Goal: Feedback & Contribution: Leave review/rating

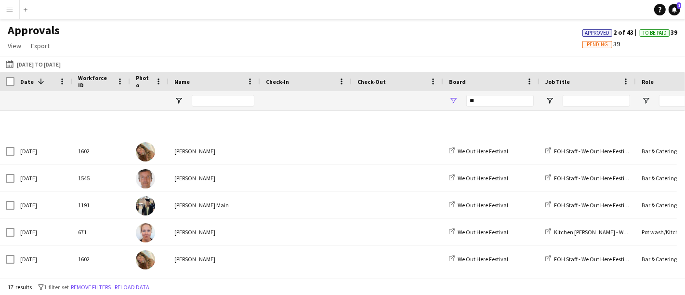
scroll to position [299, 0]
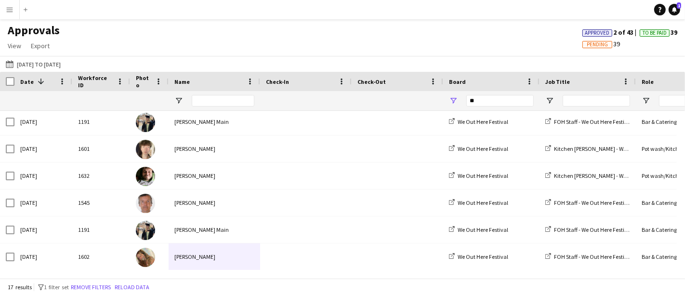
click at [499, 107] on div "**" at bounding box center [499, 100] width 67 height 19
click at [357, 45] on div "Approvals View Customise view Customise filters Reset Filters Reset View Reset …" at bounding box center [342, 39] width 685 height 33
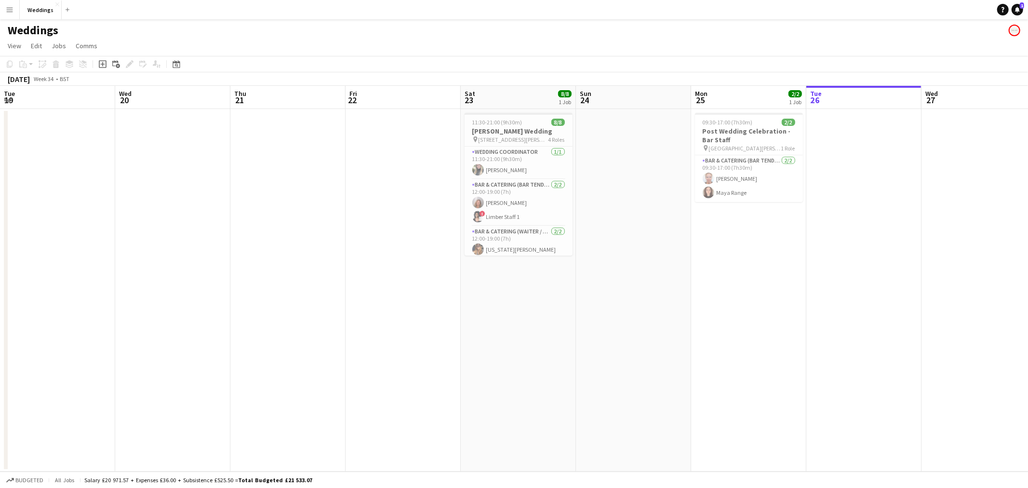
scroll to position [0, 331]
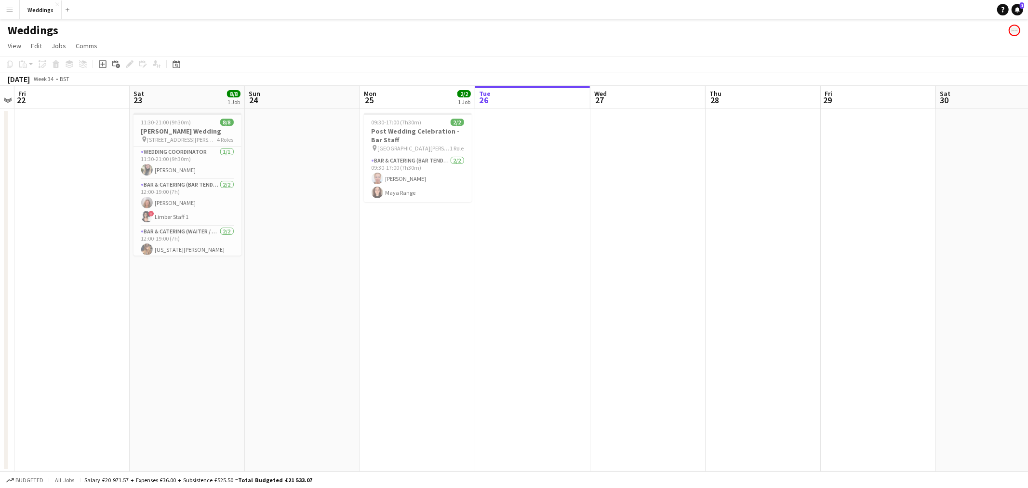
click at [6, 7] on app-icon "Menu" at bounding box center [10, 10] width 8 height 8
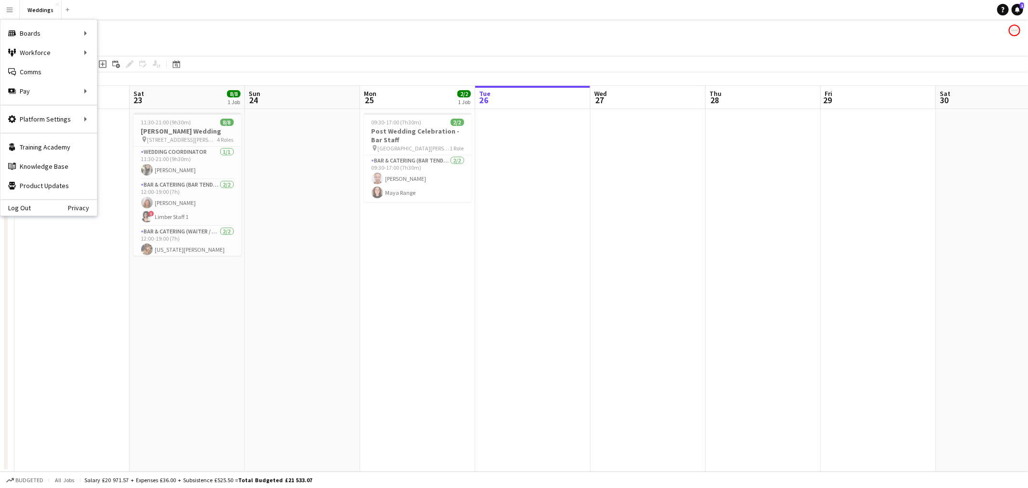
click at [376, 280] on app-date-cell "09:30-17:00 (7h30m) 2/2 Post Wedding Celebration - Bar Staff pin St Giles House…" at bounding box center [417, 290] width 115 height 362
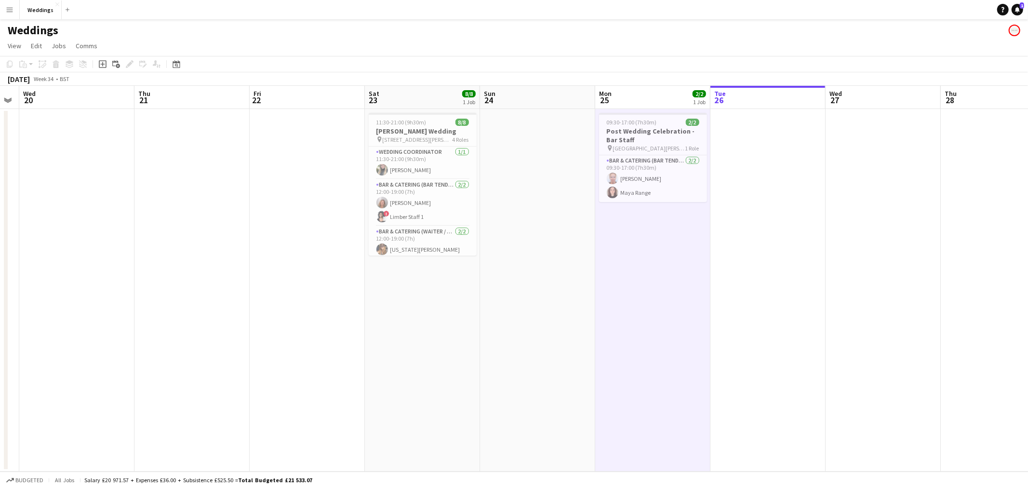
scroll to position [0, 215]
drag, startPoint x: 314, startPoint y: 282, endPoint x: 544, endPoint y: 276, distance: 230.9
click at [544, 276] on app-calendar-viewport "Mon 18 Tue 19 Wed 20 Thu 21 Fri 22 Sat 23 8/8 1 Job Sun 24 Mon 25 2/2 1 Job Tue…" at bounding box center [514, 278] width 1028 height 385
click at [11, 12] on app-icon "Menu" at bounding box center [10, 10] width 8 height 8
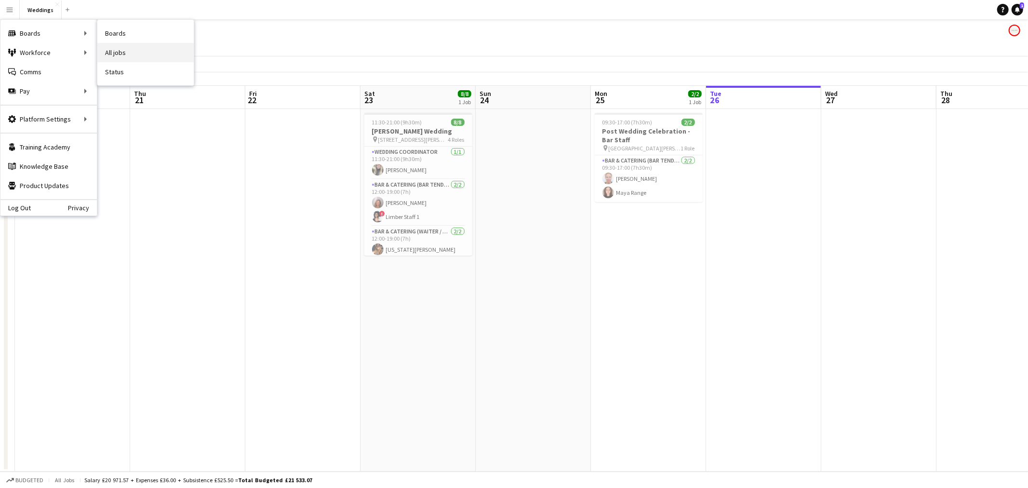
click at [144, 56] on link "All jobs" at bounding box center [145, 52] width 96 height 19
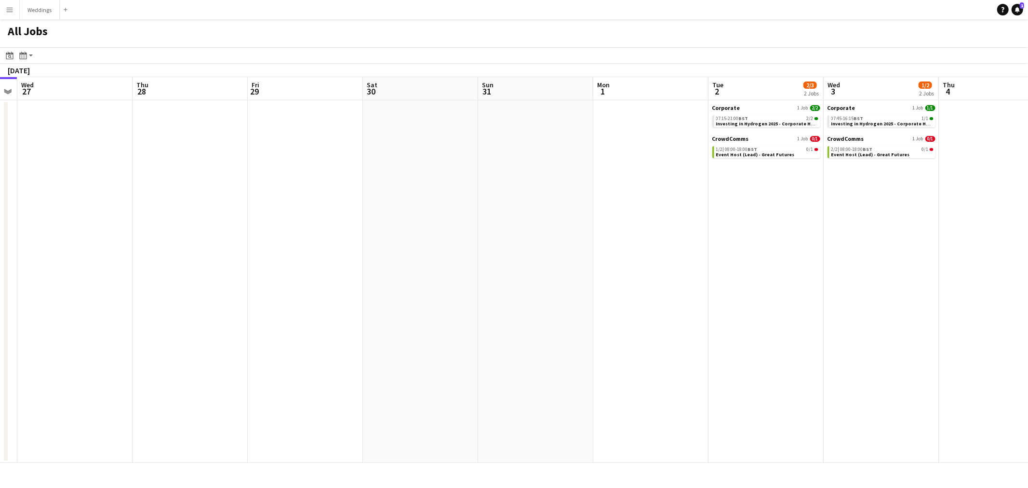
scroll to position [0, 226]
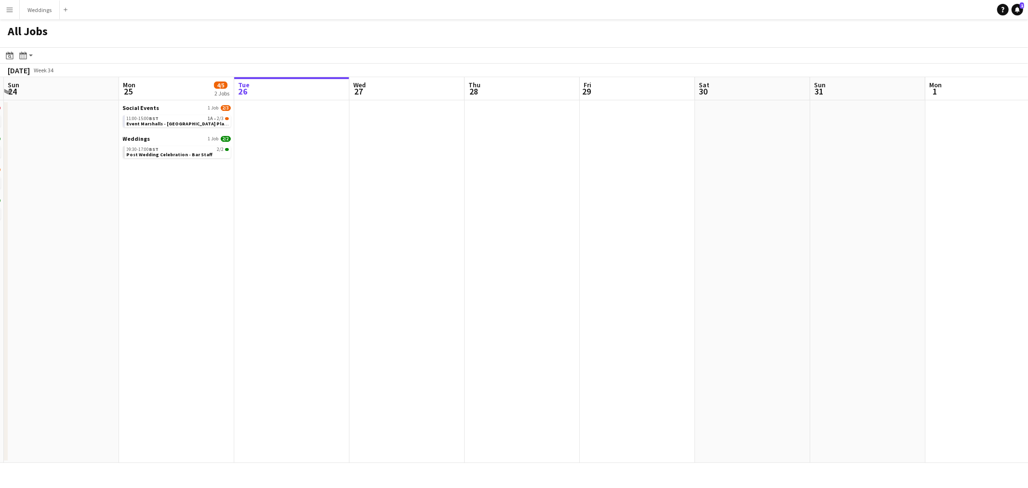
drag, startPoint x: 696, startPoint y: 204, endPoint x: 1027, endPoint y: 175, distance: 332.7
click at [1027, 175] on app-calendar-viewport "Fri 22 Sat 23 14/28 4 Jobs Sun 24 Mon 25 4/5 2 Jobs Tue 26 Wed 27 Thu 28 Fri 29…" at bounding box center [514, 269] width 1028 height 385
click at [12, 6] on app-icon "Menu" at bounding box center [10, 10] width 8 height 8
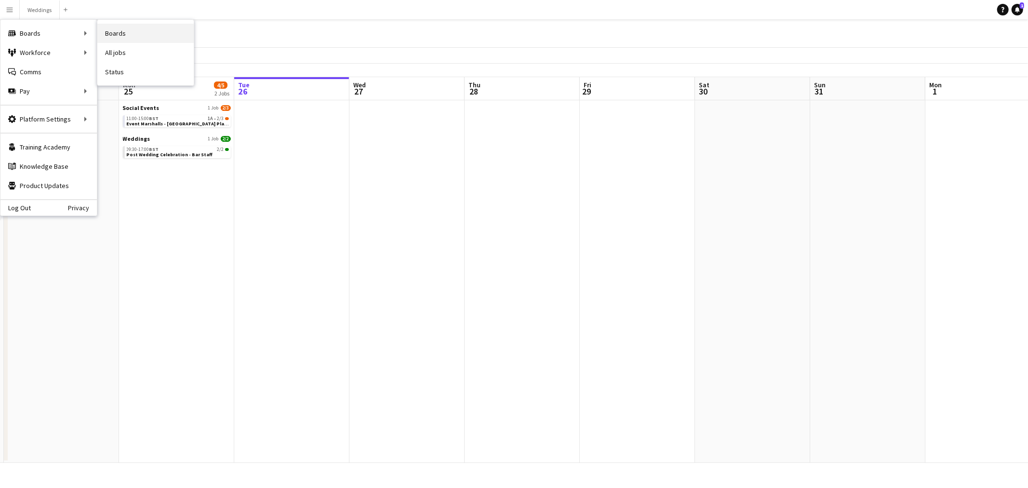
click at [140, 35] on link "Boards" at bounding box center [145, 33] width 96 height 19
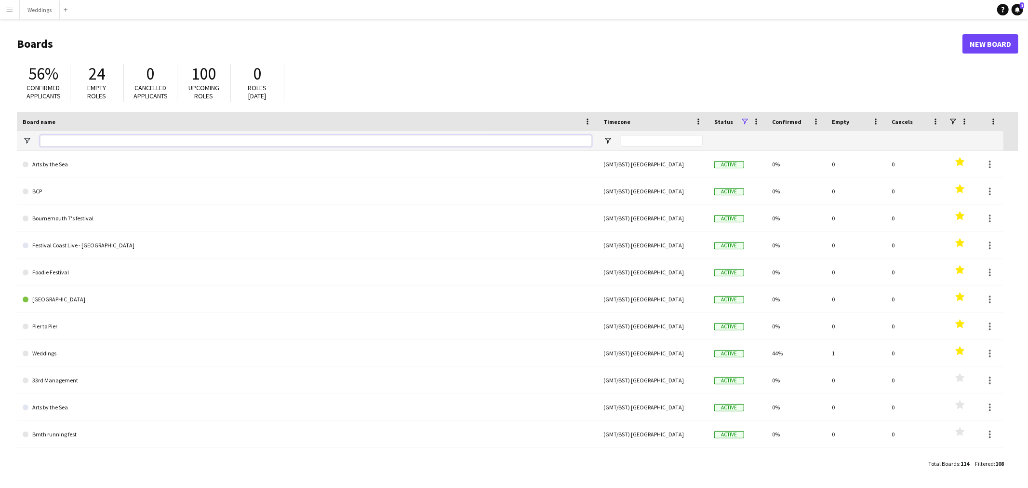
click at [102, 137] on input "Board name Filter Input" at bounding box center [316, 141] width 552 height 12
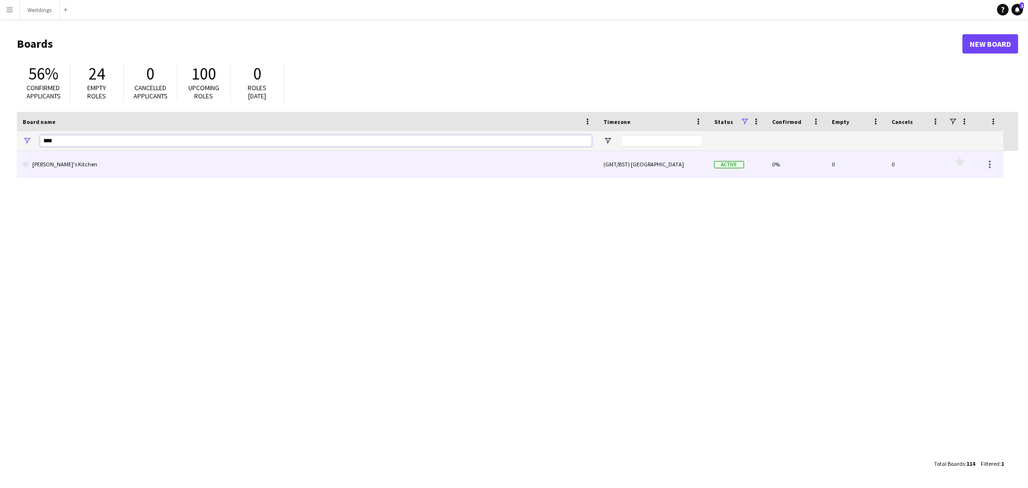
type input "****"
click at [97, 162] on link "[PERSON_NAME]'s Kitchen" at bounding box center [307, 164] width 569 height 27
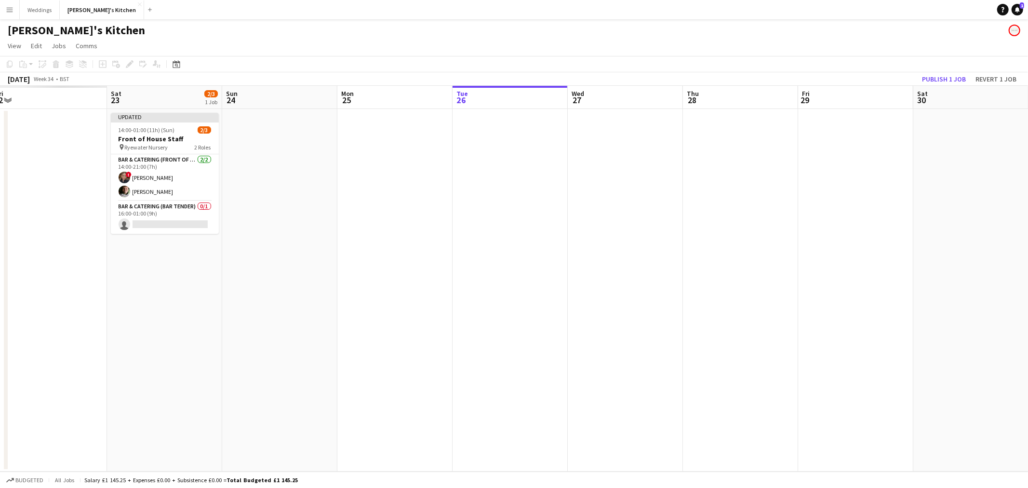
drag, startPoint x: 454, startPoint y: 275, endPoint x: 959, endPoint y: 168, distance: 516.2
click at [1023, 237] on app-calendar-viewport "Fri 22 Sat 23 2/3 1 Job Sun 24 Mon 25 Tue 26 Wed 27 Thu 28 Fri 29 Sat 30 Sun 31…" at bounding box center [514, 278] width 1028 height 385
click at [949, 74] on button "Publish 1 job" at bounding box center [944, 79] width 52 height 13
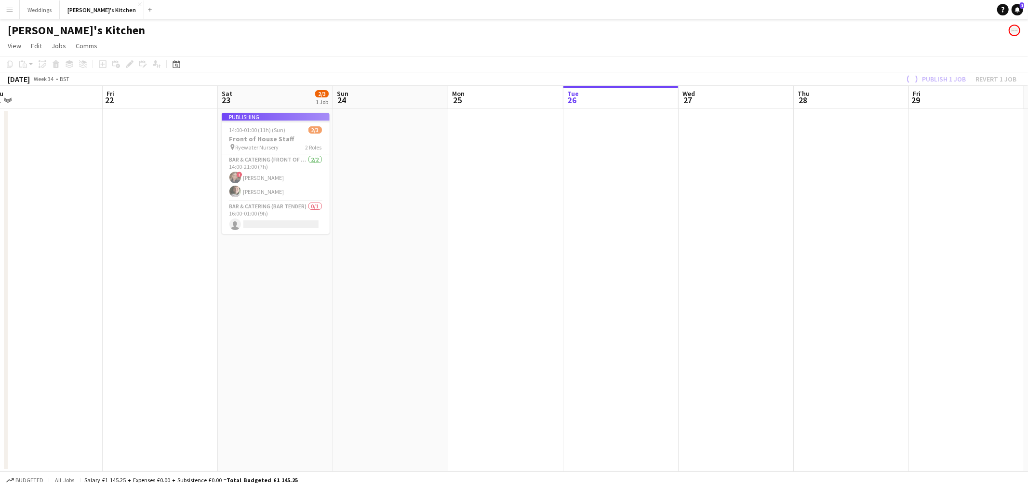
scroll to position [0, 254]
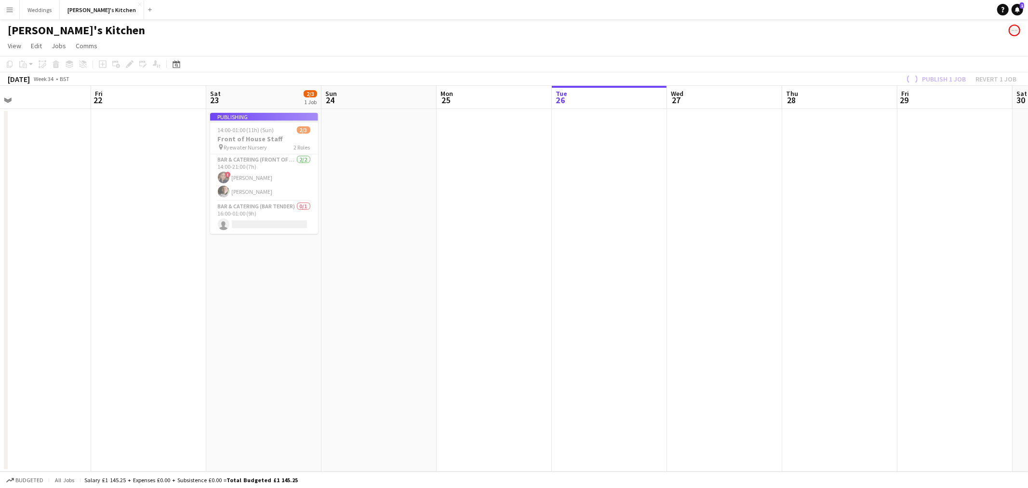
drag, startPoint x: 550, startPoint y: 407, endPoint x: 728, endPoint y: 391, distance: 179.0
click at [728, 391] on app-calendar-viewport "Tue 19 Wed 20 Thu 21 Fri 22 Sat 23 2/3 1 Job Sun 24 Mon 25 Tue 26 Wed 27 Thu 28…" at bounding box center [514, 278] width 1028 height 385
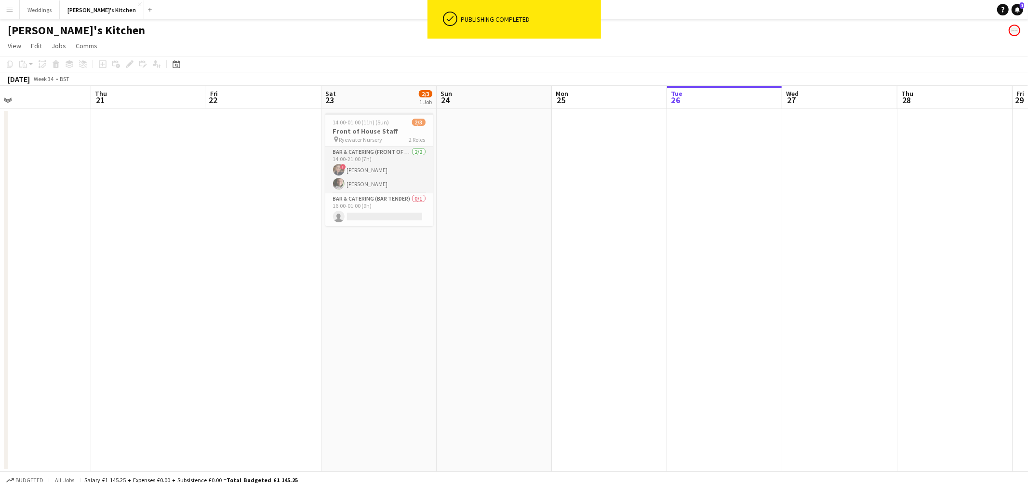
click at [391, 178] on app-card-role "Bar & Catering (Front of House) 2/2 14:00-21:00 (7h) ! Charlotte Higgs JORDAN W…" at bounding box center [379, 169] width 108 height 47
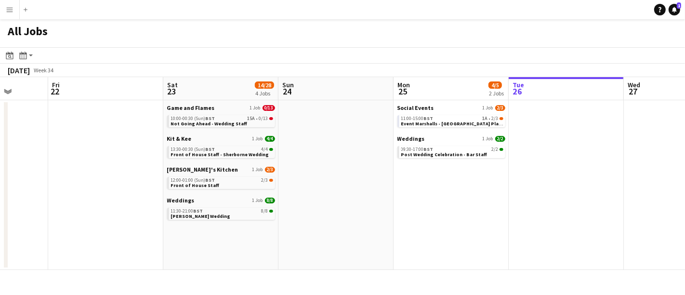
scroll to position [0, 297]
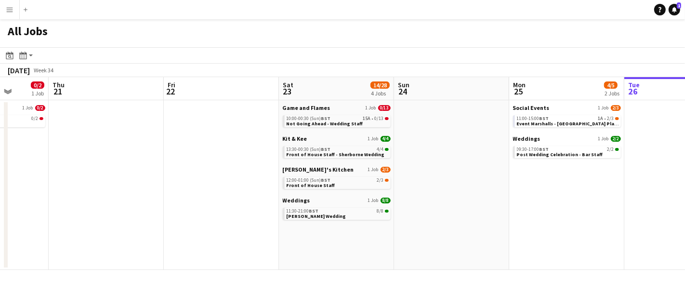
drag, startPoint x: 405, startPoint y: 173, endPoint x: 423, endPoint y: 173, distance: 17.8
click at [423, 173] on app-calendar-viewport "Mon 18 Tue 19 1/1 1 Job Wed 20 0/2 1 Job Thu 21 Fri 22 Sat 23 14/28 4 Jobs Sun …" at bounding box center [342, 173] width 685 height 193
click at [305, 150] on span "13:30-00:30 (Sun) BST" at bounding box center [309, 149] width 44 height 5
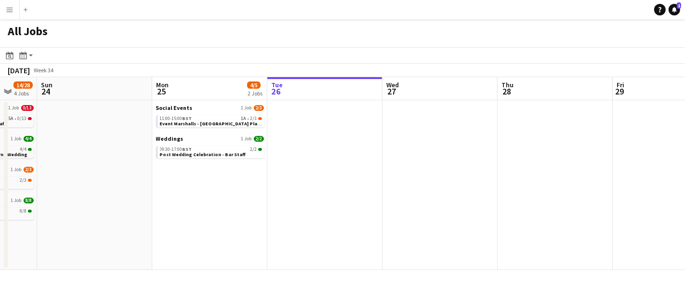
drag, startPoint x: 469, startPoint y: 210, endPoint x: 124, endPoint y: 206, distance: 345.5
click at [124, 206] on app-calendar-viewport "Thu 21 Fri 22 Sat 23 14/28 4 Jobs Sun 24 Mon 25 4/5 2 Jobs Tue 26 Wed 27 Thu 28…" at bounding box center [342, 173] width 685 height 193
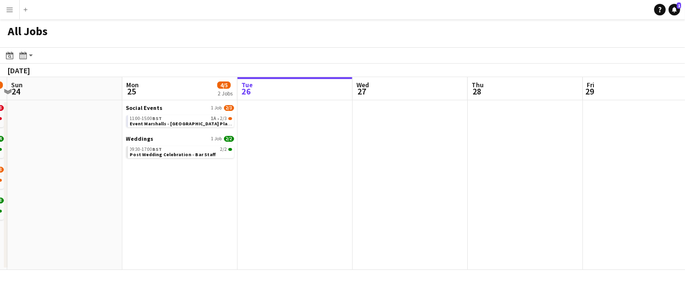
drag, startPoint x: 411, startPoint y: 208, endPoint x: 459, endPoint y: 214, distance: 48.1
click at [321, 212] on app-calendar-viewport "Thu 21 Fri 22 Sat 23 14/28 4 Jobs Sun 24 Mon 25 4/5 2 Jobs Tue 26 Wed 27 Thu 28…" at bounding box center [342, 173] width 685 height 193
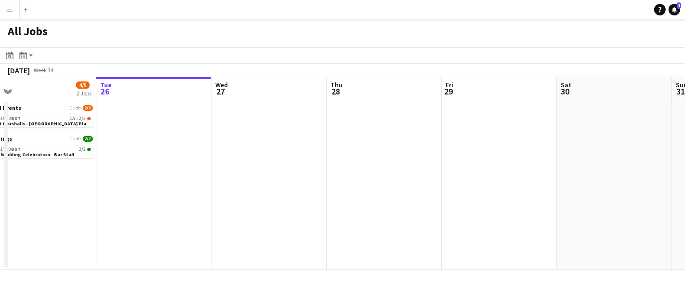
click at [222, 214] on app-calendar-viewport "Fri 22 Sat 23 14/28 4 Jobs Sun 24 Mon 25 4/5 2 Jobs Tue 26 Wed 27 Thu 28 Fri 29…" at bounding box center [342, 173] width 685 height 193
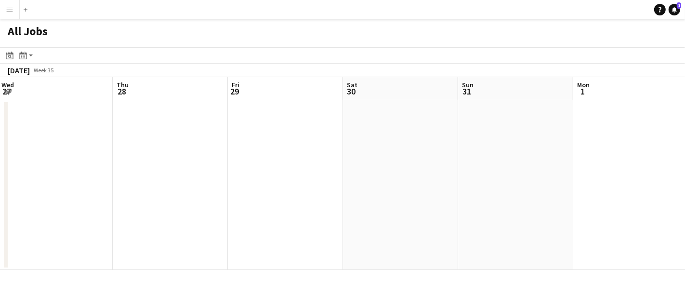
scroll to position [0, 287]
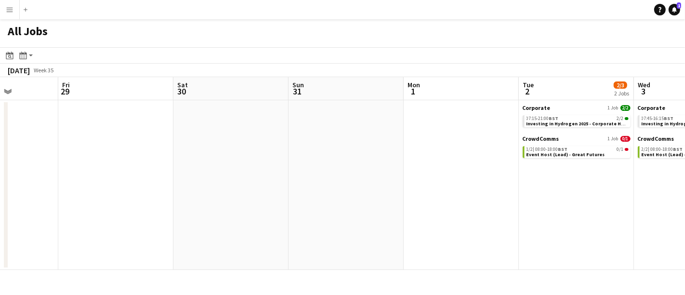
drag, startPoint x: 593, startPoint y: 212, endPoint x: 439, endPoint y: 213, distance: 153.2
click at [439, 213] on app-calendar-viewport "Tue 26 Wed 27 Thu 28 Fri 29 Sat 30 Sun 31 Mon 1 Tue 2 2/3 2 Jobs Wed 3 1/2 2 Jo…" at bounding box center [342, 173] width 685 height 193
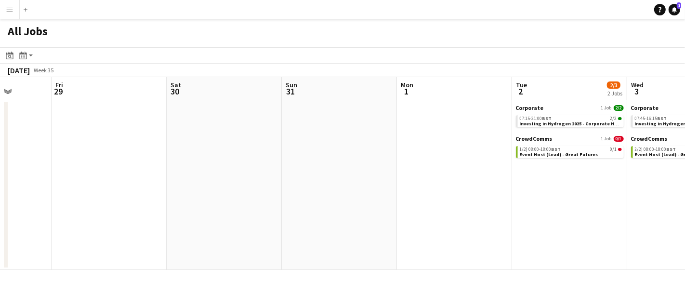
drag, startPoint x: 317, startPoint y: 187, endPoint x: 423, endPoint y: 177, distance: 106.5
click at [423, 177] on app-calendar-viewport "Tue 26 Wed 27 Thu 28 Fri 29 Sat 30 Sun 31 Mon 1 Tue 2 2/3 2 Jobs Wed 3 1/2 2 Jo…" at bounding box center [342, 173] width 685 height 193
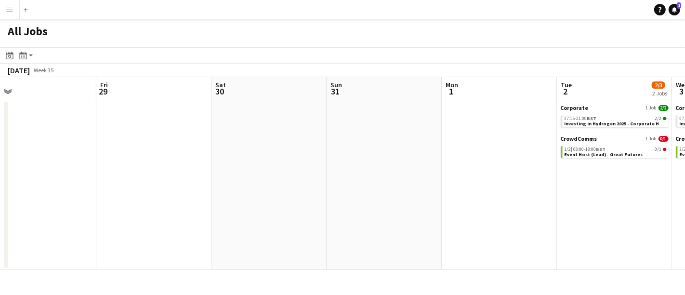
drag, startPoint x: 411, startPoint y: 174, endPoint x: 227, endPoint y: 174, distance: 184.1
click at [225, 174] on app-calendar-viewport "Mon 25 4/5 2 Jobs Tue 26 Wed 27 Thu 28 Fri 29 Sat 30 Sun 31 Mon 1 Tue 2 2/3 2 J…" at bounding box center [342, 173] width 685 height 193
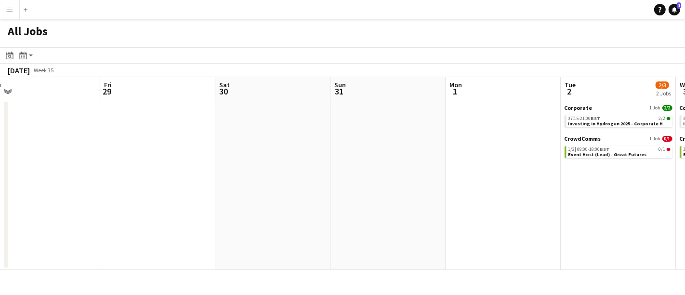
drag, startPoint x: 107, startPoint y: 179, endPoint x: 82, endPoint y: 143, distance: 44.0
click at [108, 178] on app-calendar-viewport "Mon 25 4/5 2 Jobs Tue 26 Wed 27 Thu 28 Fri 29 Sat 30 Sun 31 Mon 1 Tue 2 2/3 2 J…" at bounding box center [342, 173] width 685 height 193
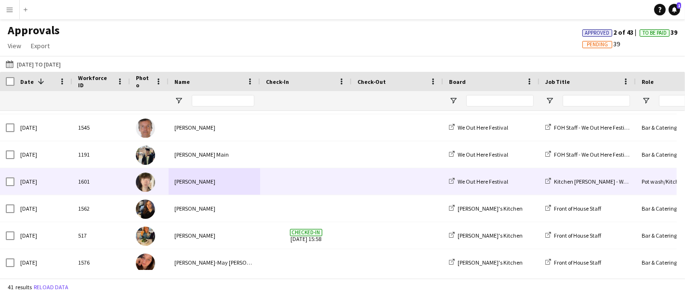
drag, startPoint x: 295, startPoint y: 193, endPoint x: 299, endPoint y: 188, distance: 6.6
click at [296, 192] on span at bounding box center [306, 181] width 80 height 27
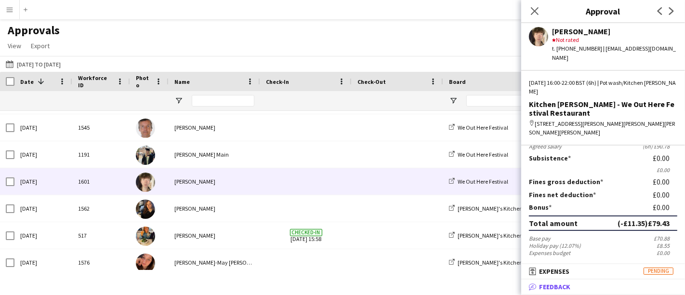
click at [574, 284] on mat-panel-title "bubble-pencil Feedback" at bounding box center [601, 286] width 160 height 9
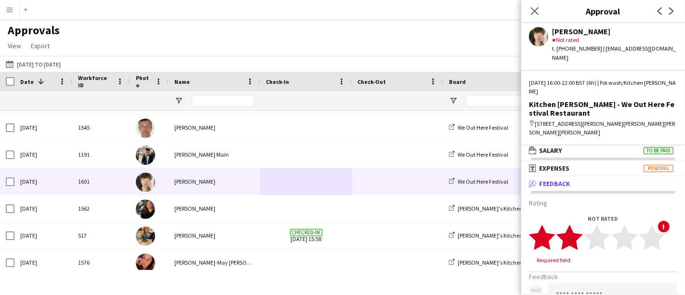
click at [572, 233] on polygon at bounding box center [570, 237] width 27 height 25
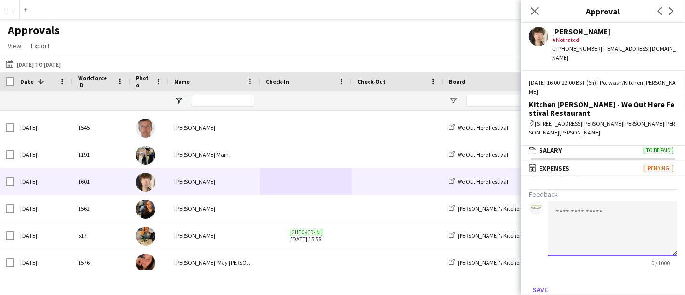
click at [586, 214] on textarea at bounding box center [612, 227] width 129 height 55
paste textarea "**********"
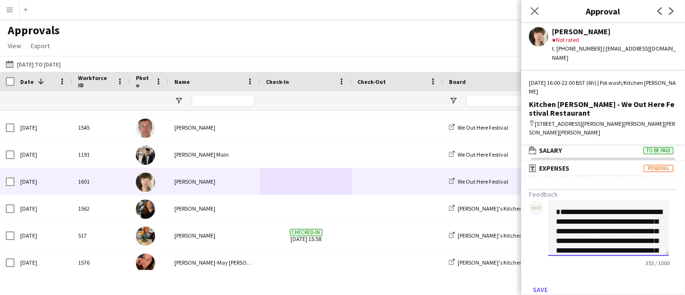
drag, startPoint x: 597, startPoint y: 241, endPoint x: 545, endPoint y: 189, distance: 72.9
click at [545, 189] on form "**********" at bounding box center [603, 211] width 148 height 172
click at [572, 214] on textarea "**********" at bounding box center [608, 227] width 121 height 55
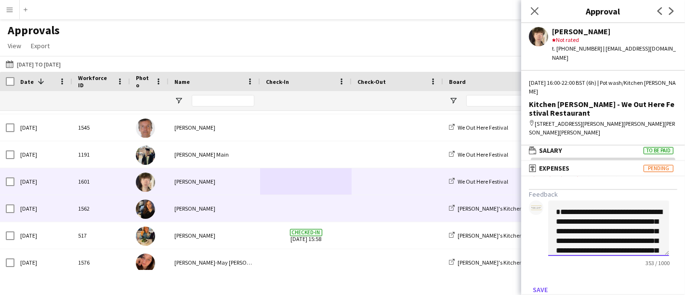
drag, startPoint x: 594, startPoint y: 200, endPoint x: 406, endPoint y: 203, distance: 187.9
click at [406, 203] on body "Menu Boards Boards Boards All jobs Status Workforce Workforce My Workforce Recr…" at bounding box center [342, 147] width 685 height 295
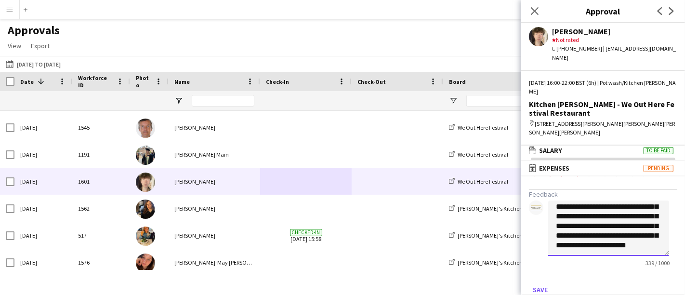
type textarea "**********"
click at [669, 199] on app-approvals-popin-feedback-tab "**********" at bounding box center [603, 211] width 164 height 172
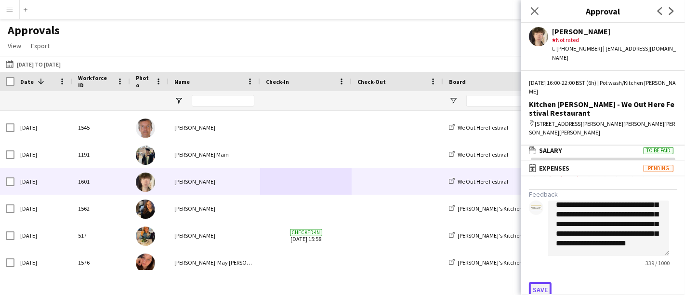
click at [543, 282] on button "Save" at bounding box center [540, 289] width 23 height 15
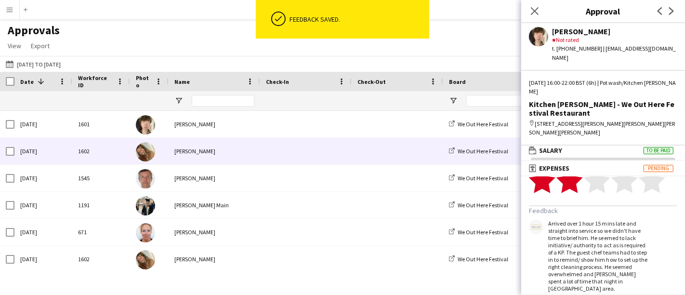
click at [189, 123] on div "Solomon Wells" at bounding box center [215, 124] width 92 height 27
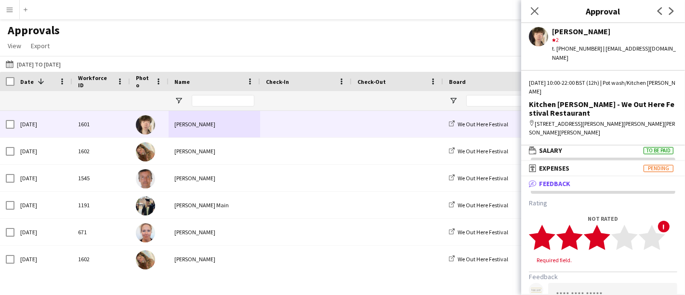
click at [604, 230] on polygon at bounding box center [597, 237] width 27 height 25
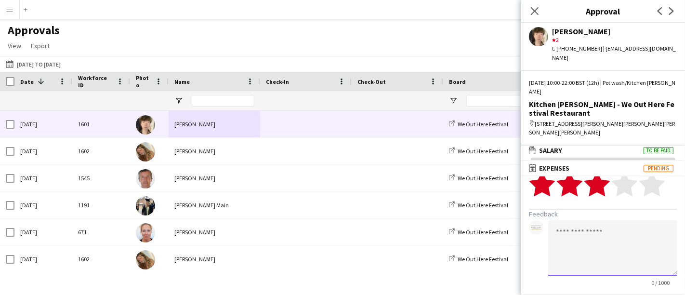
click at [586, 247] on textarea at bounding box center [612, 247] width 129 height 55
paste textarea "**********"
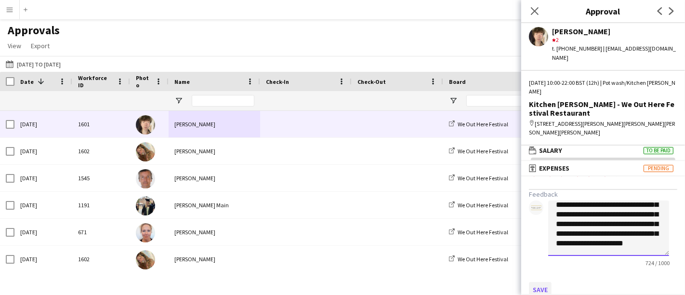
type textarea "**********"
drag, startPoint x: 545, startPoint y: 278, endPoint x: 539, endPoint y: 278, distance: 6.7
click at [545, 282] on button "Save" at bounding box center [540, 289] width 23 height 15
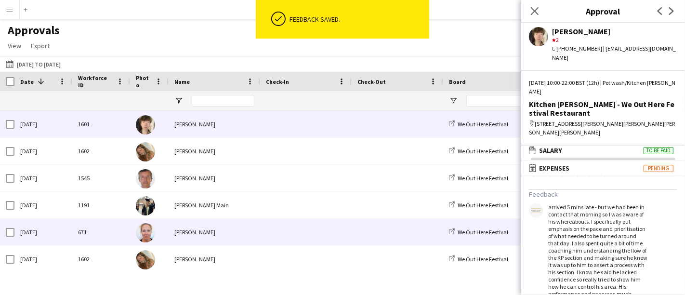
click at [205, 232] on div "Victoria Collyer" at bounding box center [215, 232] width 92 height 27
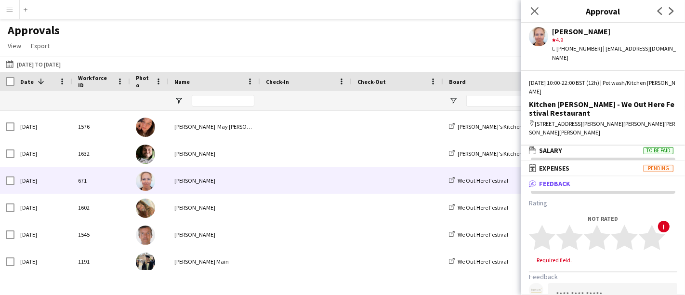
click at [221, 191] on div "Victoria Collyer" at bounding box center [215, 180] width 92 height 27
click at [607, 226] on polygon at bounding box center [597, 237] width 27 height 25
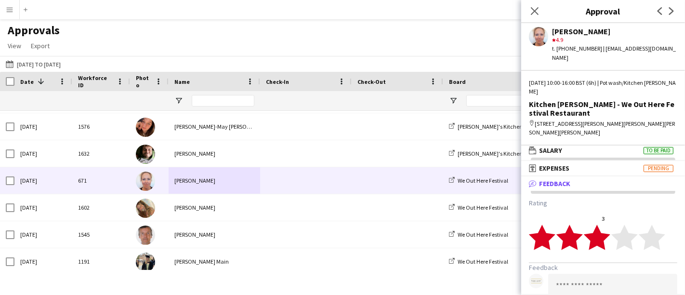
drag, startPoint x: 576, startPoint y: 274, endPoint x: 616, endPoint y: 285, distance: 42.0
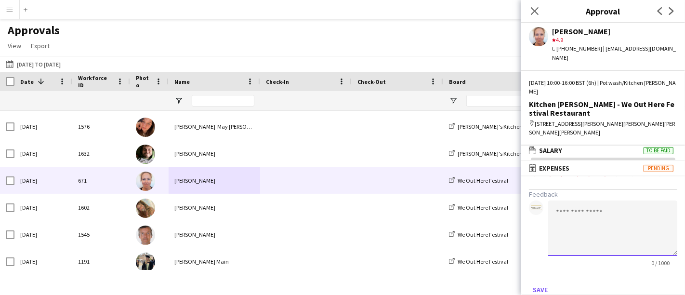
click at [606, 223] on textarea at bounding box center [612, 227] width 129 height 55
paste textarea "**********"
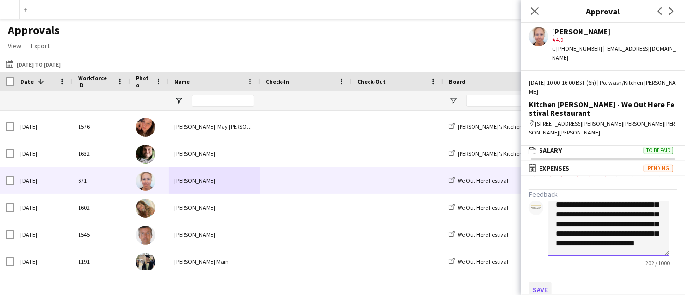
type textarea "**********"
drag, startPoint x: 539, startPoint y: 277, endPoint x: 532, endPoint y: 277, distance: 6.3
click at [540, 282] on button "Save" at bounding box center [540, 289] width 23 height 15
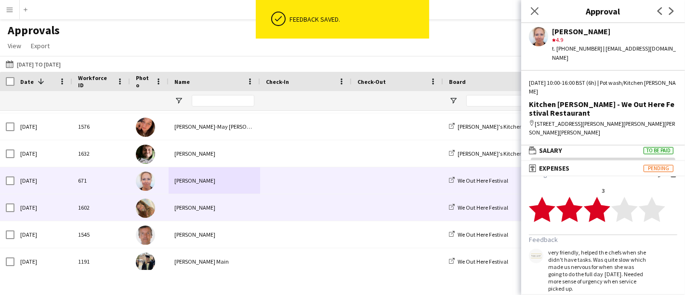
click at [234, 215] on div "Isabella Swatman" at bounding box center [215, 207] width 92 height 27
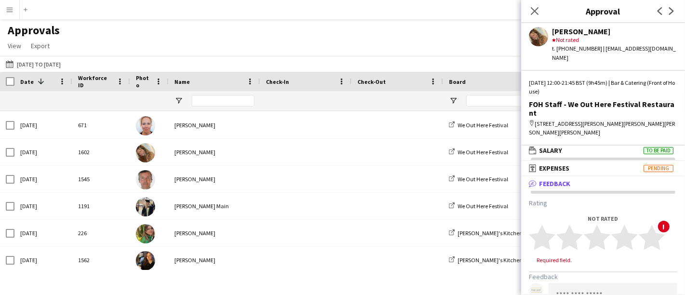
click at [25, 85] on div "Date 1" at bounding box center [37, 81] width 35 height 14
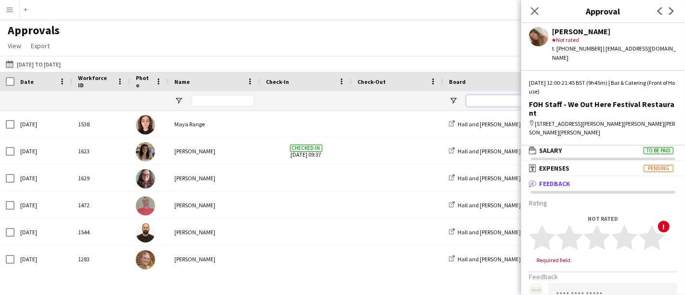
click at [477, 103] on input "Board Filter Input" at bounding box center [499, 101] width 67 height 12
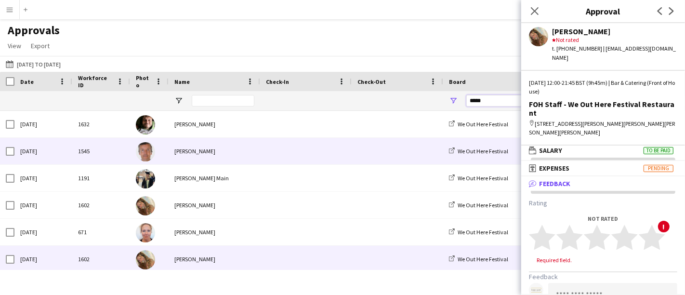
type input "*****"
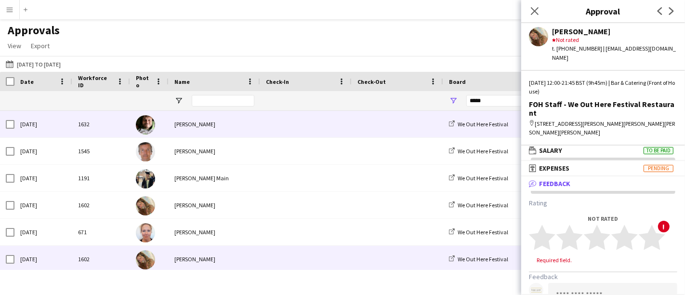
click at [299, 117] on span at bounding box center [306, 124] width 80 height 27
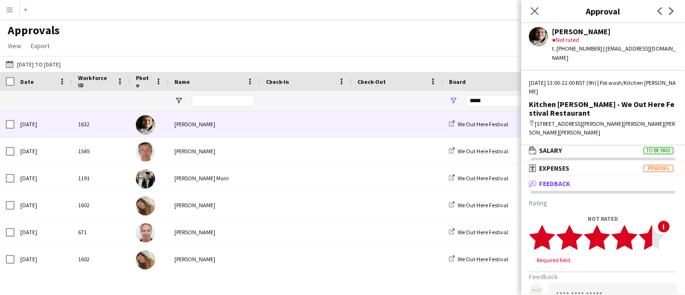
click at [653, 232] on polygon at bounding box center [652, 237] width 27 height 25
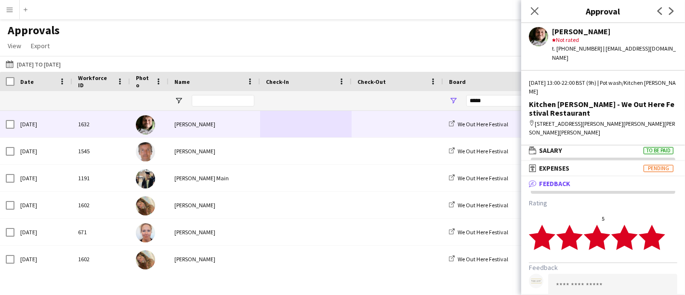
drag, startPoint x: 596, startPoint y: 276, endPoint x: 610, endPoint y: 275, distance: 13.5
paste textarea "**********"
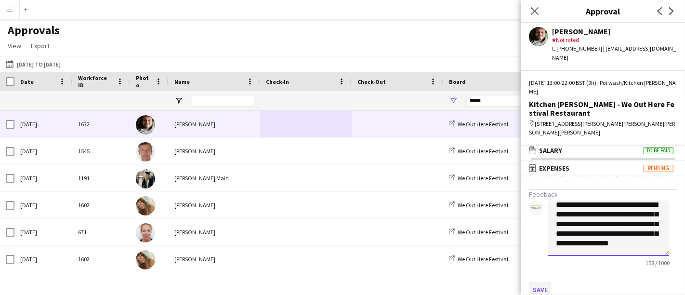
type textarea "**********"
click at [536, 282] on button "Save" at bounding box center [540, 289] width 23 height 15
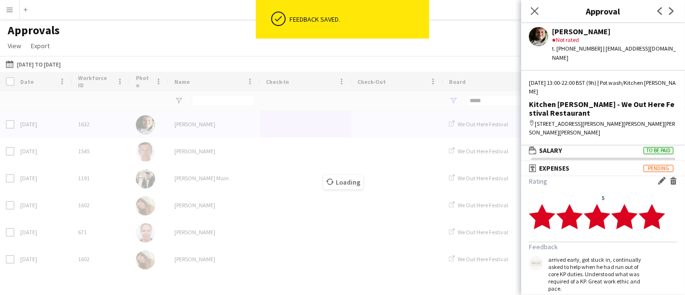
click at [311, 145] on span at bounding box center [306, 151] width 80 height 27
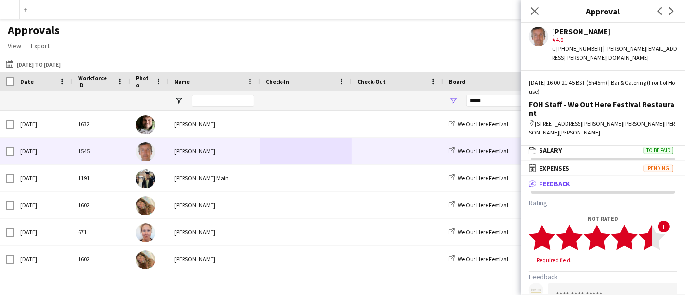
click at [651, 225] on polygon at bounding box center [652, 237] width 27 height 25
paste textarea "**********"
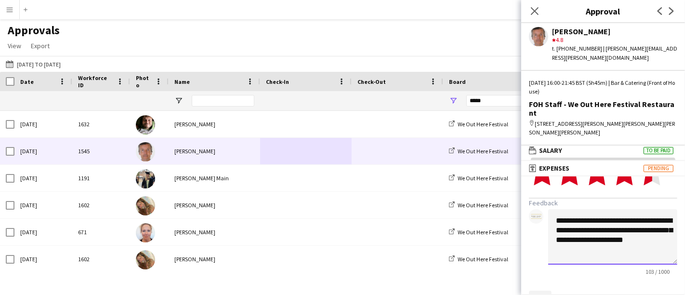
type textarea "**********"
click at [547, 291] on button "Save" at bounding box center [540, 298] width 23 height 15
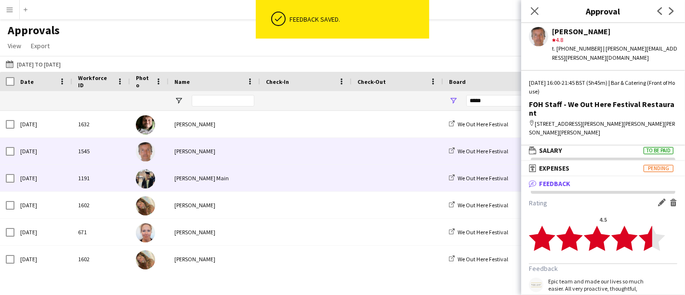
click at [212, 174] on div "Tillie Main" at bounding box center [215, 178] width 92 height 27
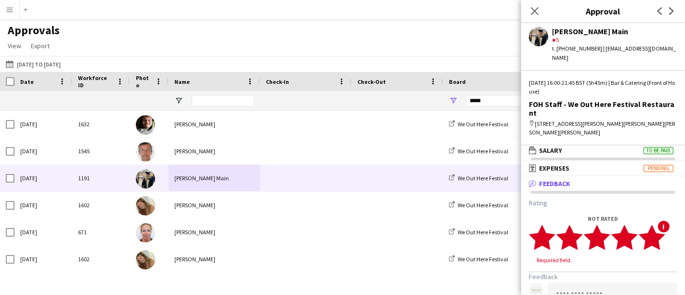
click at [658, 225] on polygon at bounding box center [652, 237] width 27 height 25
paste textarea "**********"
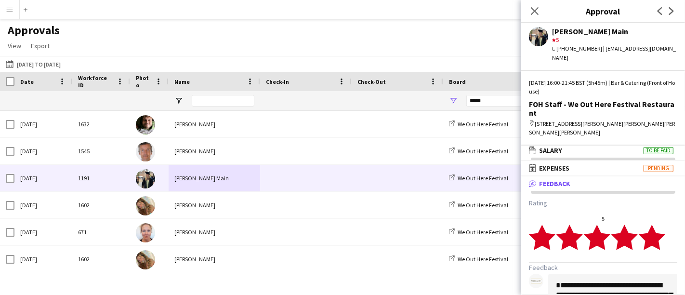
scroll to position [15, 0]
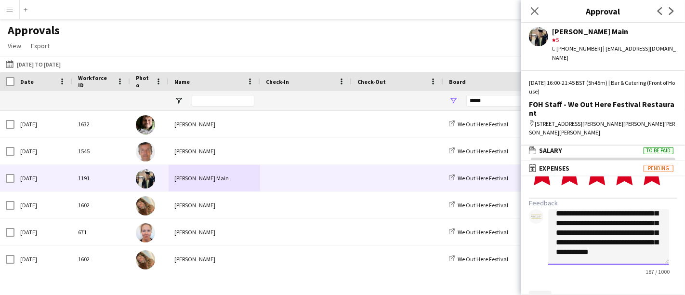
type textarea "**********"
click at [543, 291] on button "Save" at bounding box center [540, 298] width 23 height 15
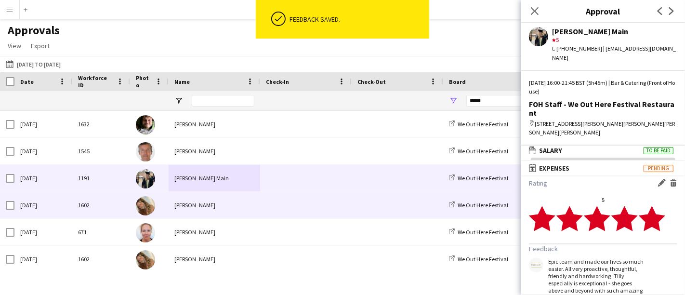
click at [249, 203] on div "Isabella Swatman" at bounding box center [215, 205] width 92 height 27
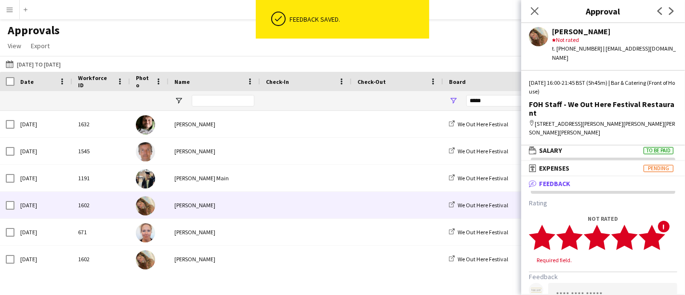
click at [658, 225] on polygon at bounding box center [652, 237] width 27 height 25
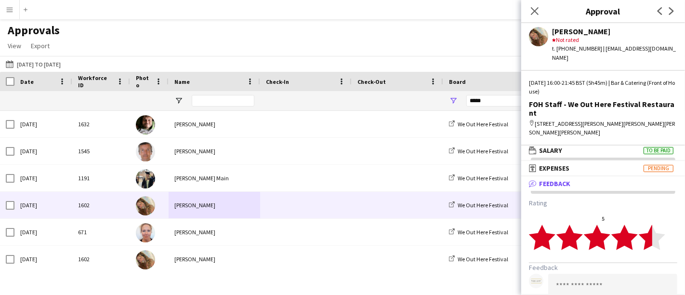
click at [652, 225] on polygon at bounding box center [652, 237] width 27 height 25
paste textarea "**********"
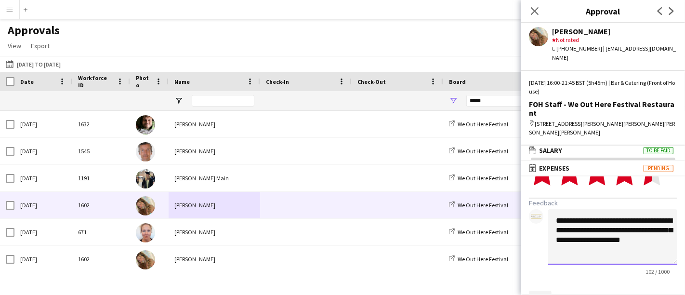
type textarea "**********"
click at [546, 291] on button "Save" at bounding box center [540, 298] width 23 height 15
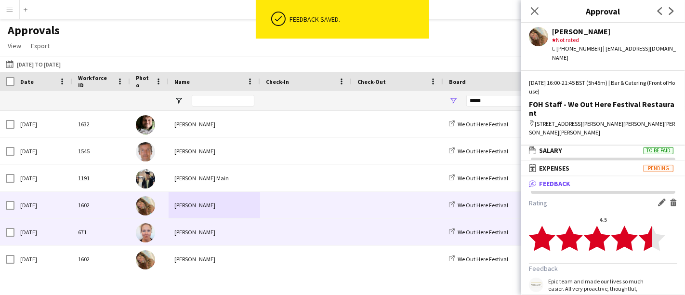
click at [281, 233] on span at bounding box center [306, 232] width 80 height 27
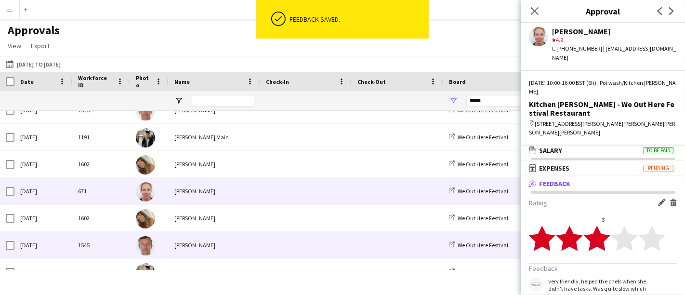
scroll to position [53, 0]
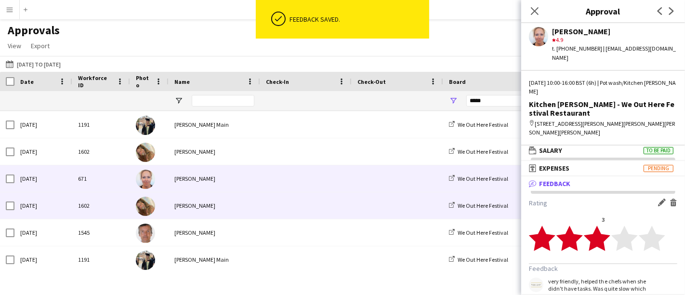
click at [268, 205] on span at bounding box center [306, 205] width 80 height 27
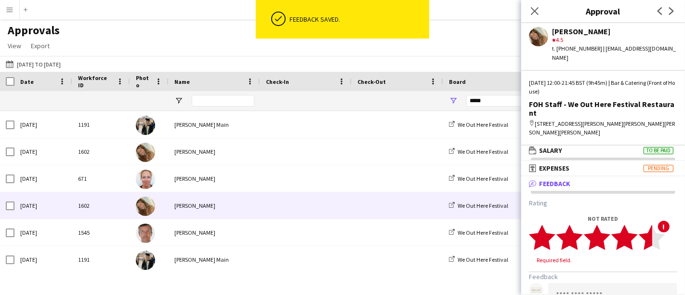
click at [646, 225] on polygon at bounding box center [652, 237] width 27 height 25
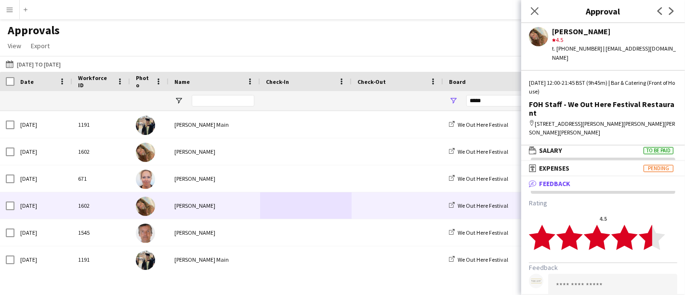
paste textarea "**********"
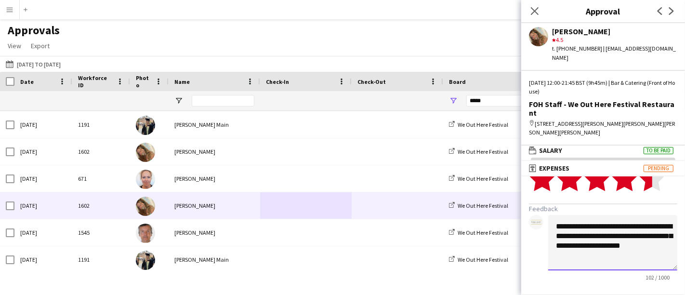
type textarea "**********"
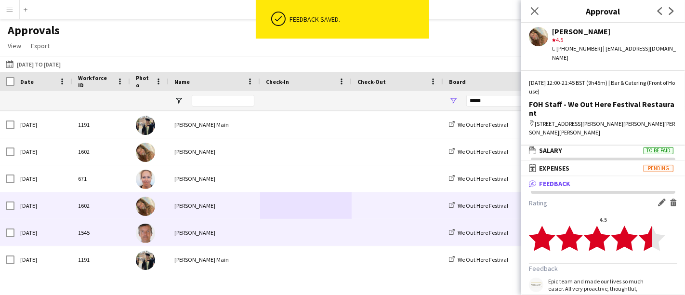
click at [314, 221] on span at bounding box center [306, 232] width 80 height 27
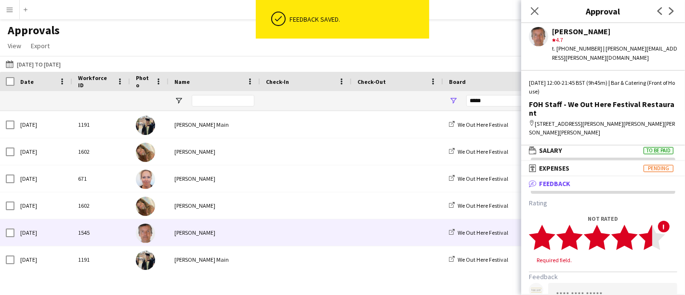
drag, startPoint x: 643, startPoint y: 222, endPoint x: 630, endPoint y: 232, distance: 16.2
click at [643, 224] on icon "star" at bounding box center [652, 237] width 27 height 27
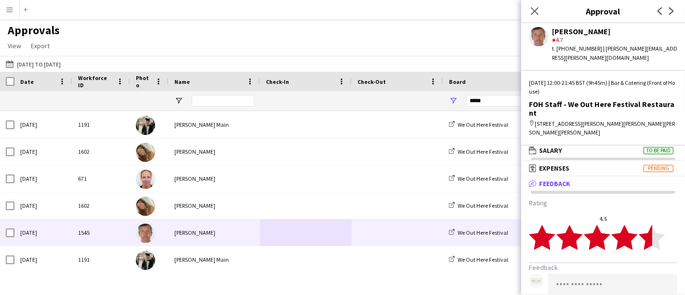
paste textarea "**********"
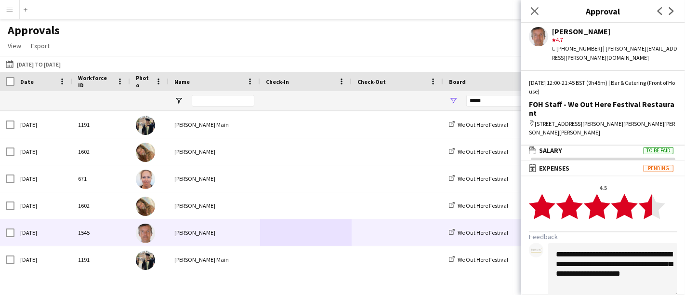
scroll to position [65, 0]
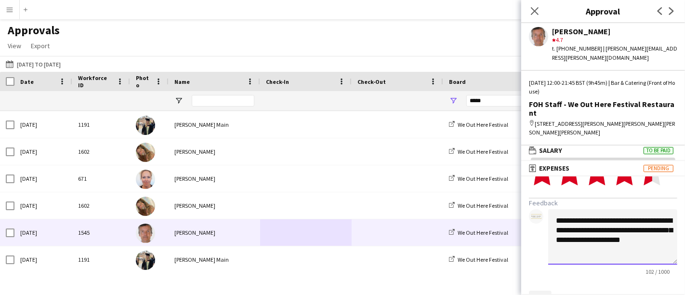
type textarea "**********"
drag, startPoint x: 548, startPoint y: 276, endPoint x: 539, endPoint y: 277, distance: 9.3
click at [546, 291] on button "Save" at bounding box center [540, 298] width 23 height 15
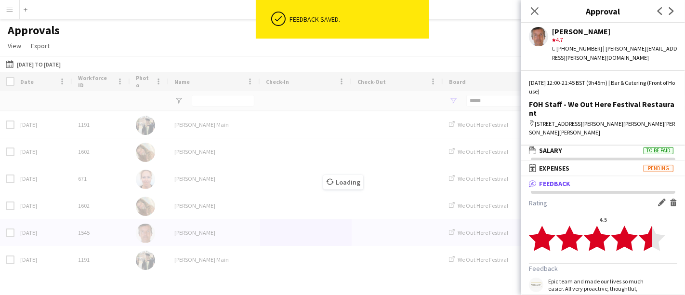
click at [330, 258] on span at bounding box center [306, 259] width 80 height 27
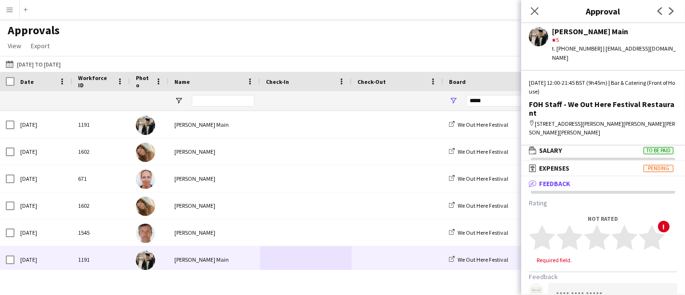
paste textarea "**********"
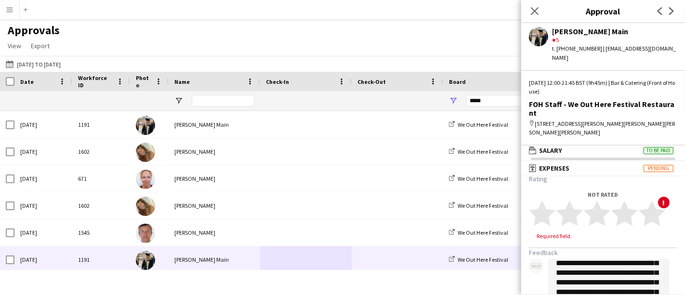
type textarea "**********"
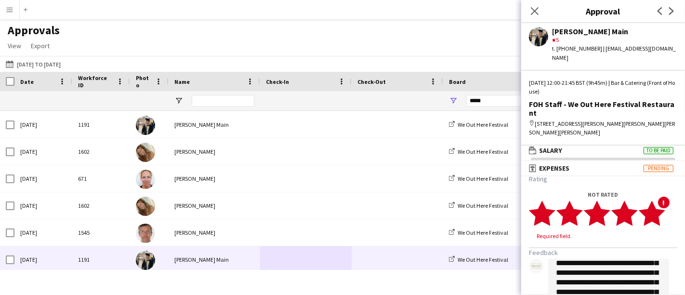
click at [657, 200] on polygon at bounding box center [652, 212] width 27 height 25
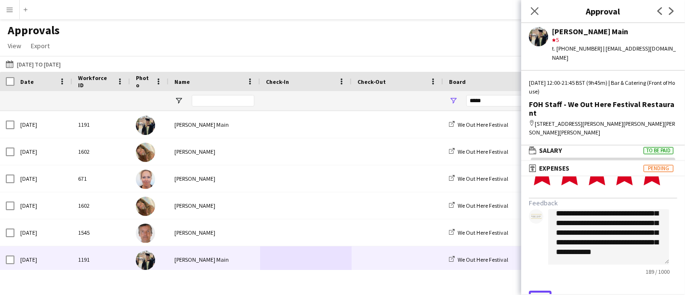
click at [544, 291] on button "Save" at bounding box center [540, 298] width 23 height 15
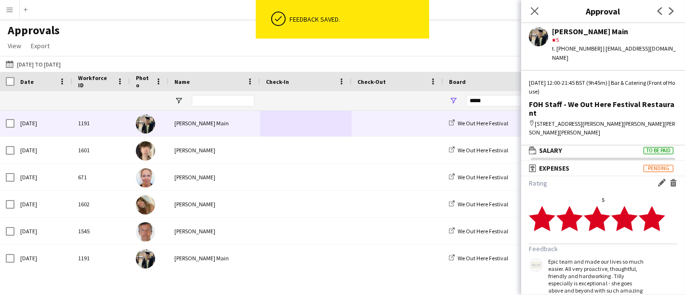
scroll to position [214, 0]
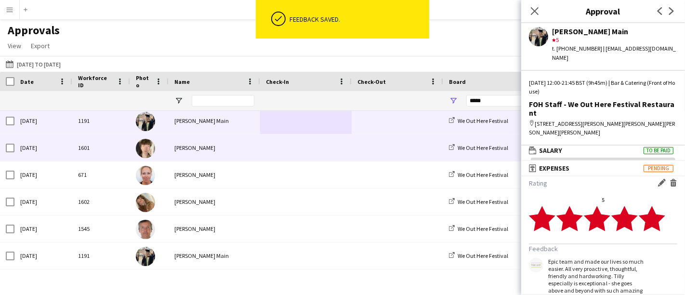
click at [240, 155] on div "Solomon Wells" at bounding box center [215, 147] width 92 height 27
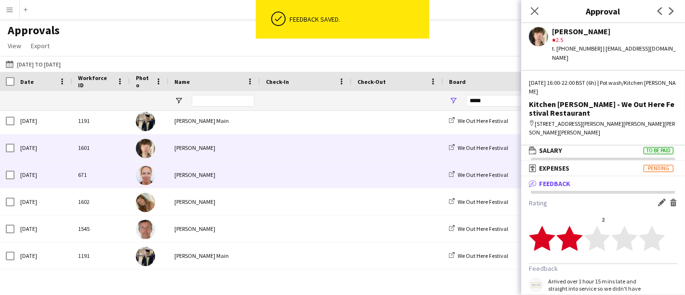
click at [217, 183] on div "Victoria Collyer" at bounding box center [215, 174] width 92 height 27
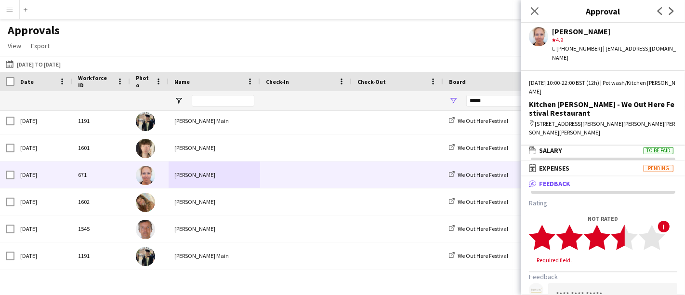
click at [623, 225] on polygon at bounding box center [624, 237] width 27 height 25
click at [628, 225] on polygon at bounding box center [624, 237] width 27 height 25
paste textarea "**********"
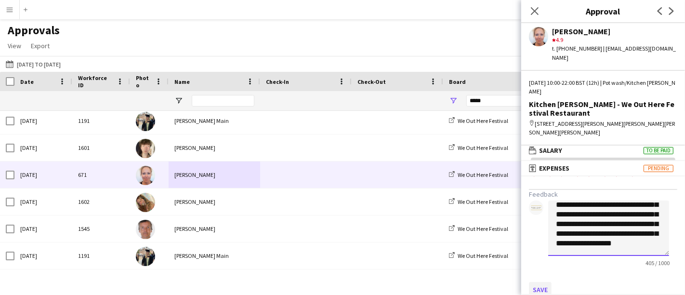
type textarea "**********"
click at [537, 282] on button "Save" at bounding box center [540, 289] width 23 height 15
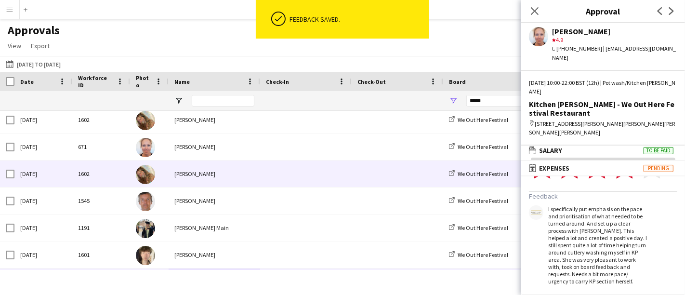
click at [227, 142] on div "Victoria Collyer" at bounding box center [215, 146] width 92 height 27
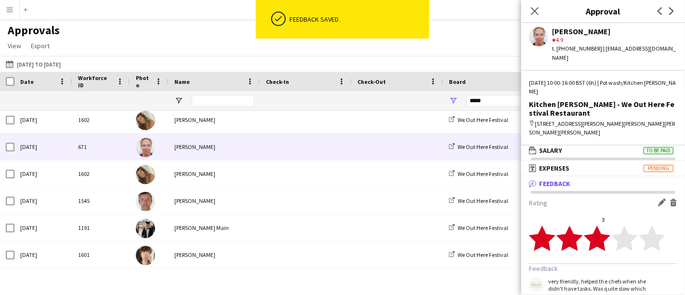
click at [658, 199] on app-icon "Edit feedback" at bounding box center [662, 203] width 8 height 8
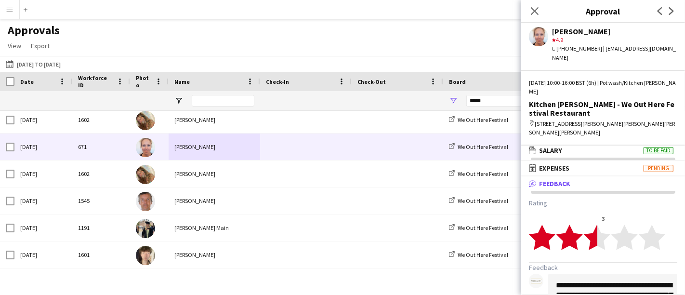
click at [590, 230] on icon "star" at bounding box center [597, 237] width 27 height 27
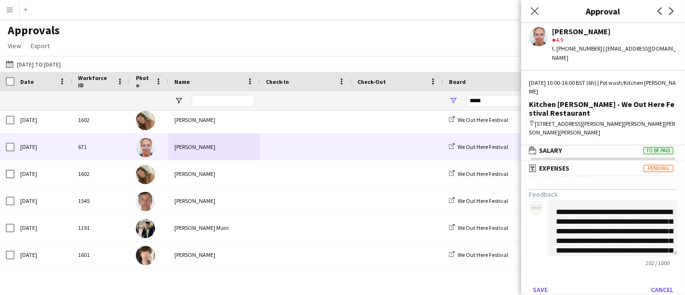
click at [523, 273] on app-approvals-popin-feedback-tab "**********" at bounding box center [603, 211] width 164 height 172
click at [542, 282] on button "Save" at bounding box center [540, 289] width 23 height 15
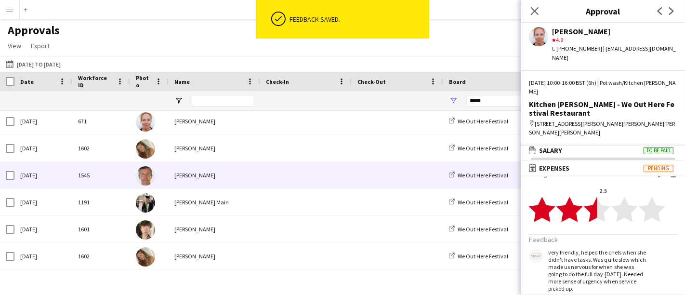
click at [230, 164] on div "Bruce Acton" at bounding box center [215, 175] width 92 height 27
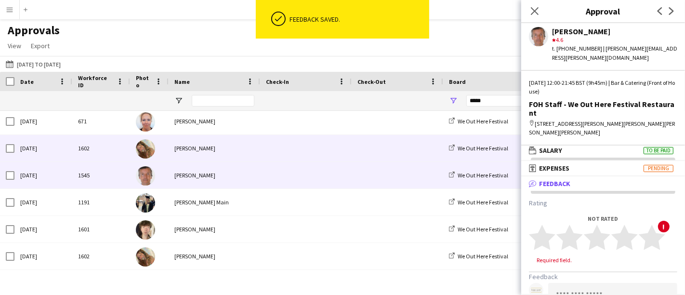
click at [228, 147] on div "Isabella Swatman" at bounding box center [215, 148] width 92 height 27
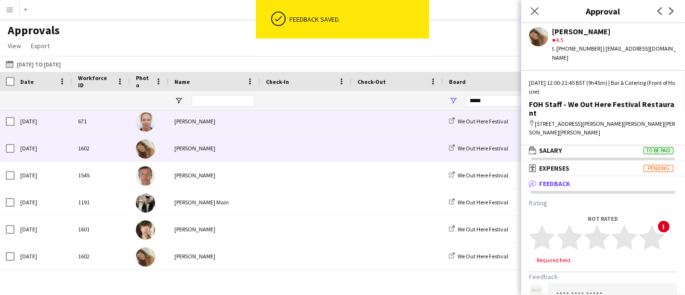
click at [227, 123] on div "Victoria Collyer" at bounding box center [215, 121] width 92 height 27
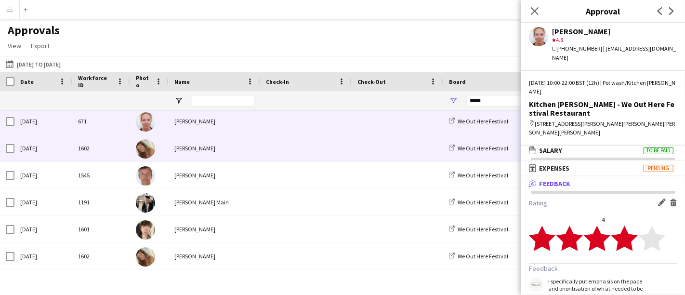
click at [217, 151] on div "Isabella Swatman" at bounding box center [215, 148] width 92 height 27
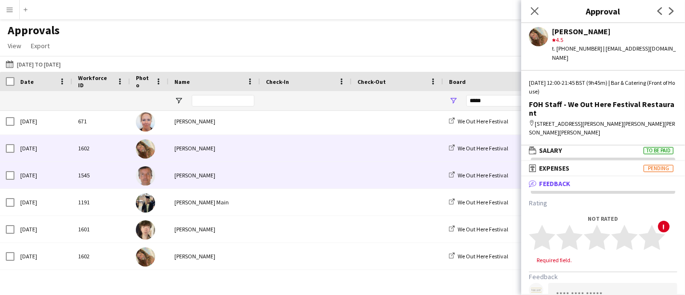
click at [207, 177] on div "Bruce Acton" at bounding box center [215, 175] width 92 height 27
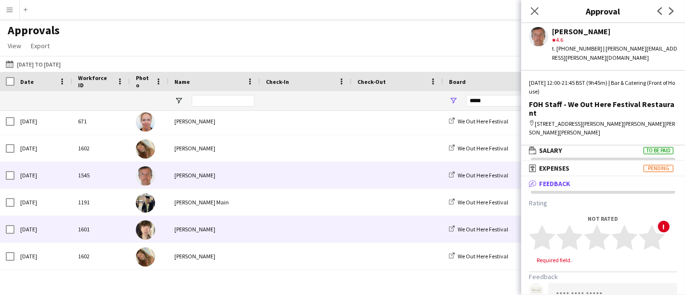
click at [205, 211] on div "Tillie Main" at bounding box center [215, 202] width 92 height 27
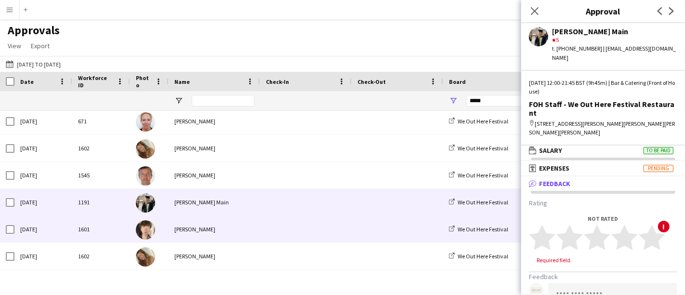
click at [241, 229] on div "Solomon Wells" at bounding box center [215, 229] width 92 height 27
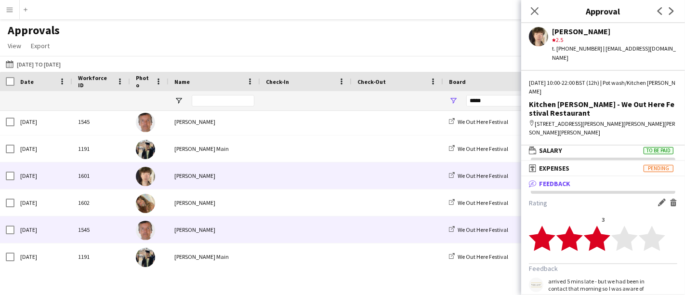
click at [210, 221] on div "Bruce Acton" at bounding box center [215, 229] width 92 height 27
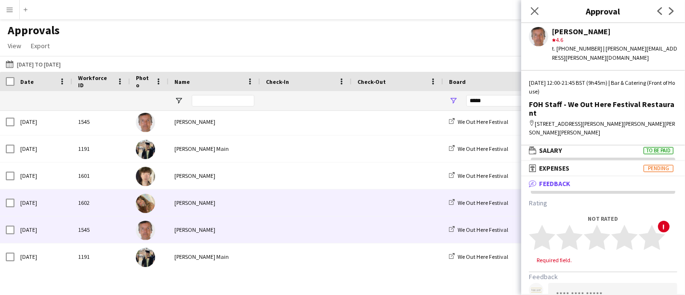
click at [214, 200] on div "Isabella Swatman" at bounding box center [215, 202] width 92 height 27
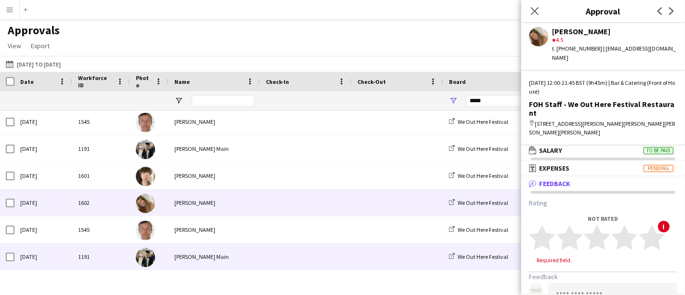
click at [186, 253] on div "Tillie Main" at bounding box center [215, 256] width 92 height 27
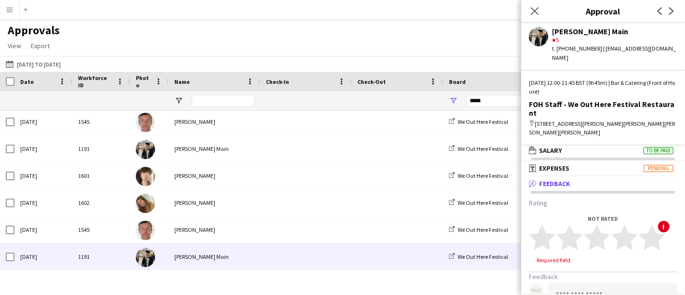
click at [461, 32] on div "Approvals View Customise view Customise filters Reset Filters Reset View Reset …" at bounding box center [342, 39] width 685 height 33
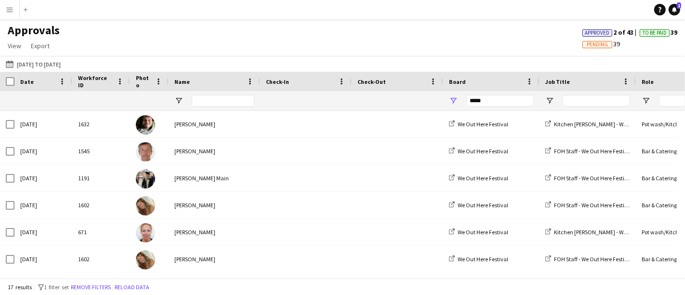
click at [12, 12] on app-icon "Menu" at bounding box center [10, 10] width 8 height 8
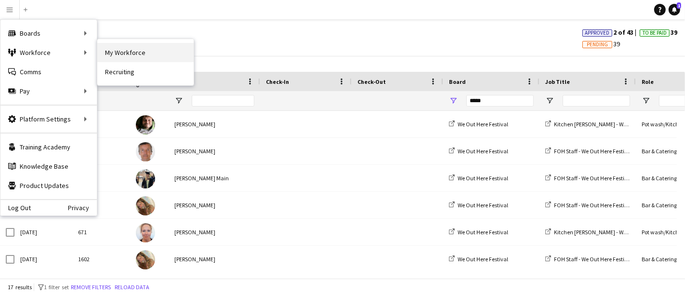
click at [97, 43] on link "My Workforce" at bounding box center [145, 52] width 96 height 19
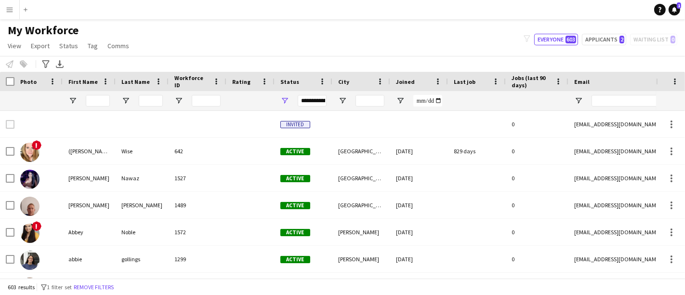
click at [7, 8] on app-icon "Menu" at bounding box center [10, 10] width 8 height 8
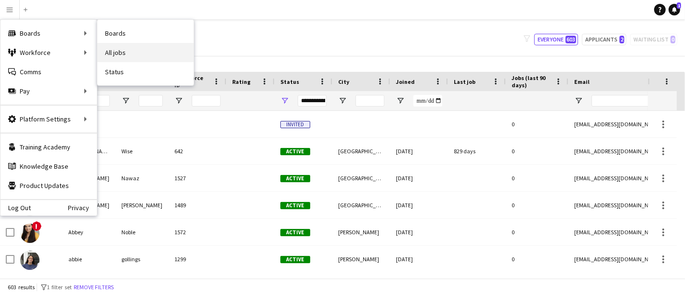
click at [122, 50] on link "All jobs" at bounding box center [145, 52] width 96 height 19
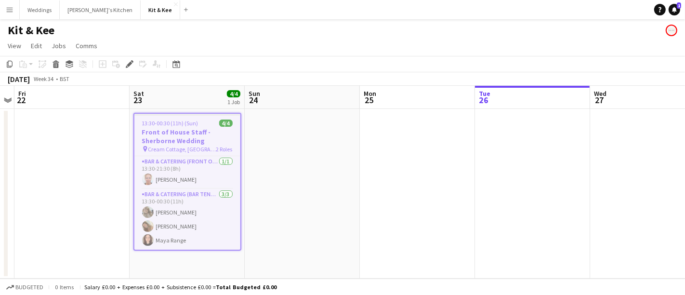
click at [9, 13] on button "Menu" at bounding box center [9, 9] width 19 height 19
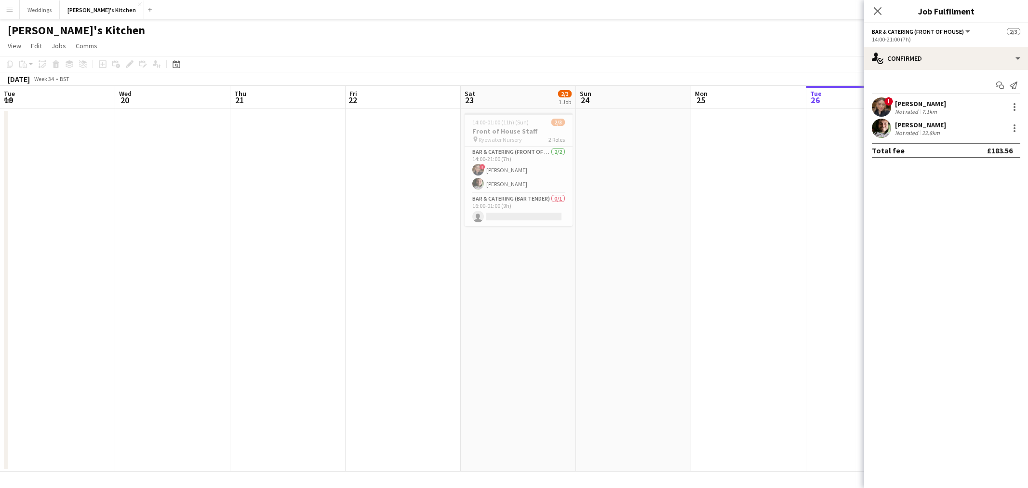
click at [37, 315] on app-calendar-viewport "Tue 19 Wed 20 Thu 21 Fri 22 Sat 23 2/3 1 Job Sun 24 Mon 25 Tue 26 Wed 27 Thu 28…" at bounding box center [514, 278] width 1028 height 385
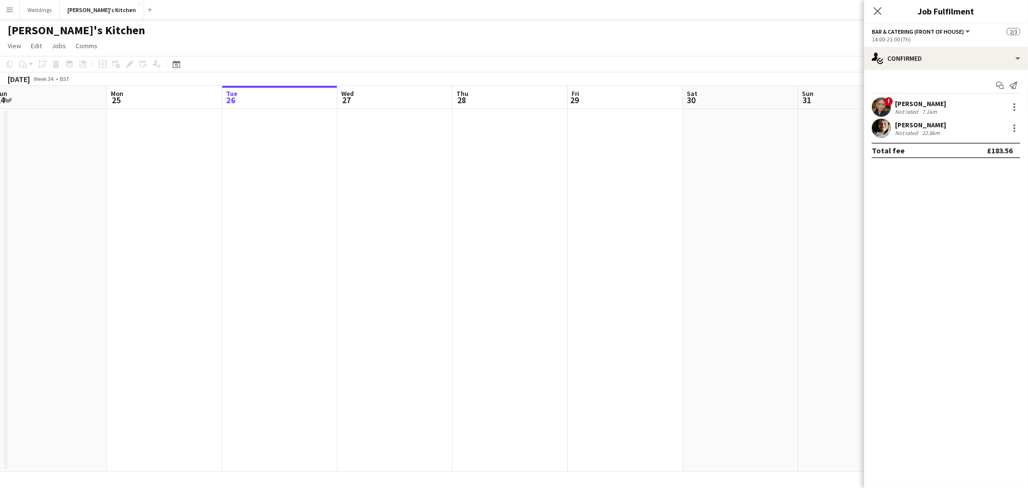
drag, startPoint x: 659, startPoint y: 47, endPoint x: 642, endPoint y: 35, distance: 21.4
click at [659, 45] on app-page-menu "View Day view expanded Day view collapsed Month view Date picker Jump to [DATE]…" at bounding box center [514, 47] width 1028 height 18
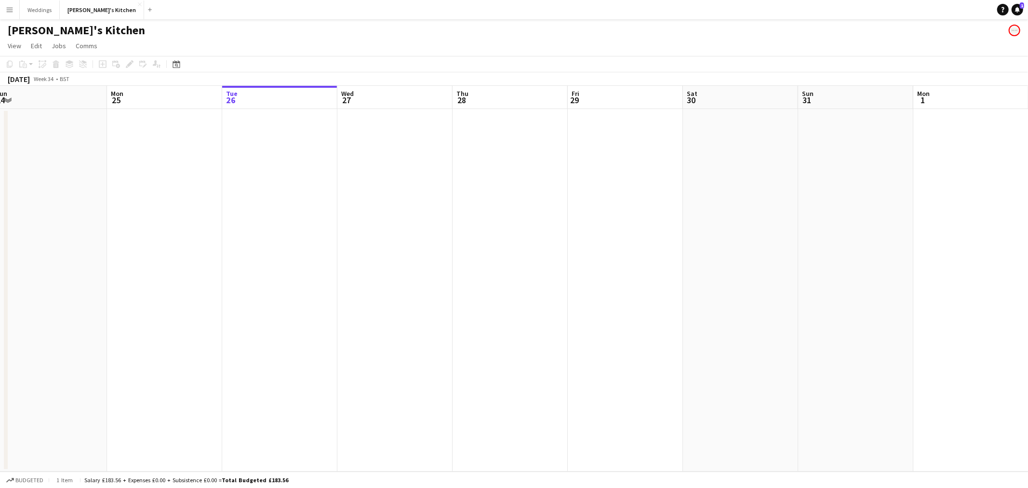
click at [11, 9] on app-icon "Menu" at bounding box center [10, 10] width 8 height 8
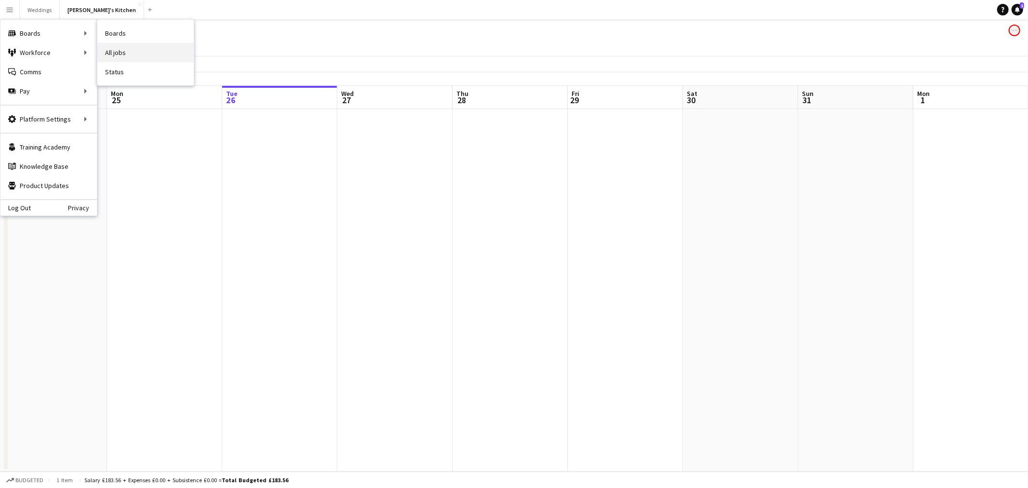
click at [149, 47] on link "All jobs" at bounding box center [145, 52] width 96 height 19
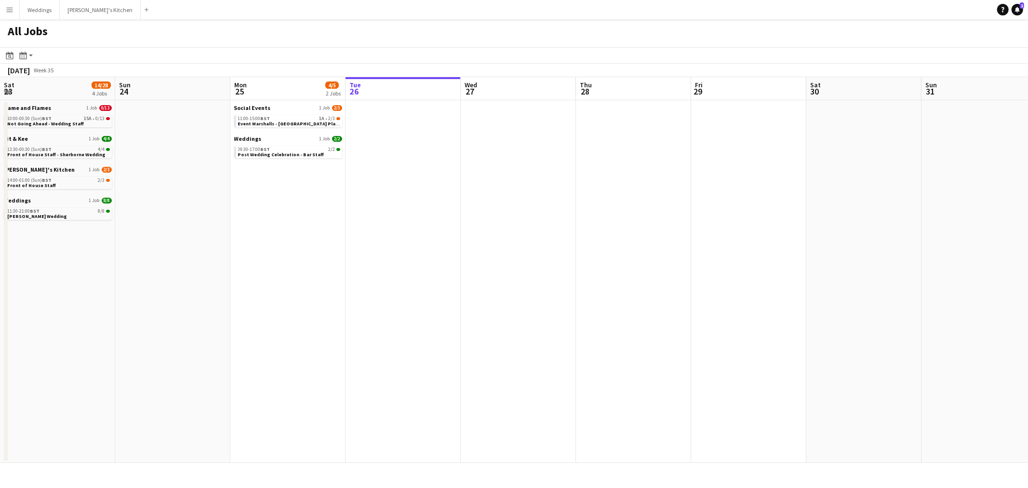
scroll to position [0, 230]
